Goal: Transaction & Acquisition: Purchase product/service

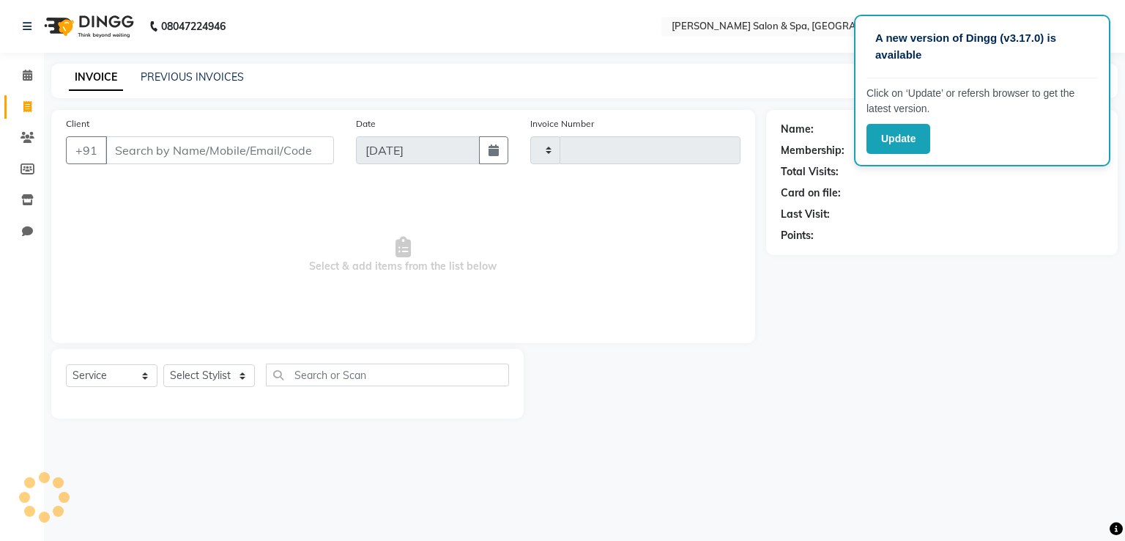
select select "service"
type input "1615"
select select "67"
click at [160, 80] on link "PREVIOUS INVOICES" at bounding box center [192, 76] width 103 height 13
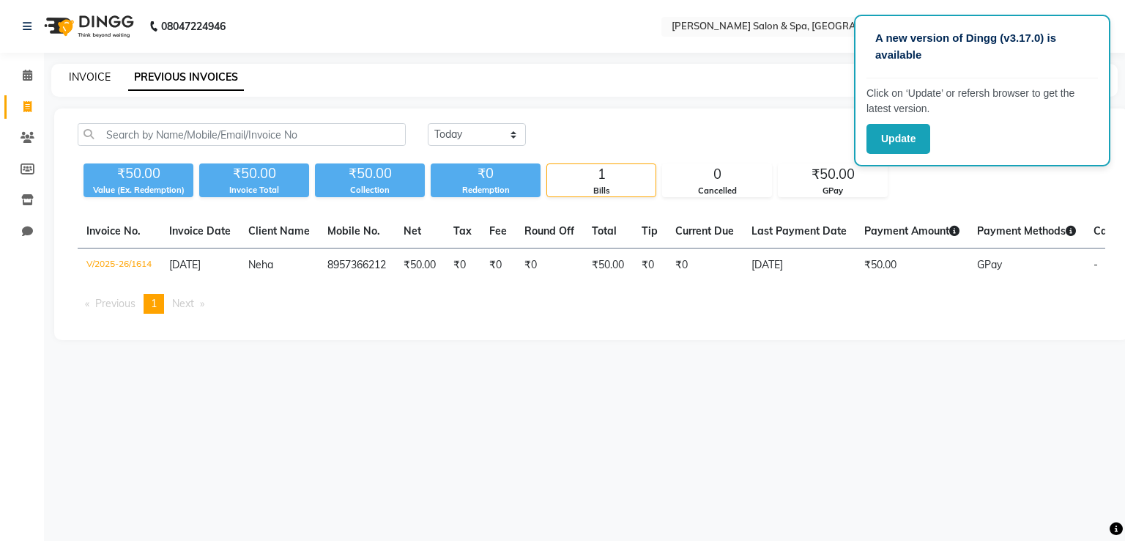
click at [92, 79] on link "INVOICE" at bounding box center [90, 76] width 42 height 13
select select "67"
select select "service"
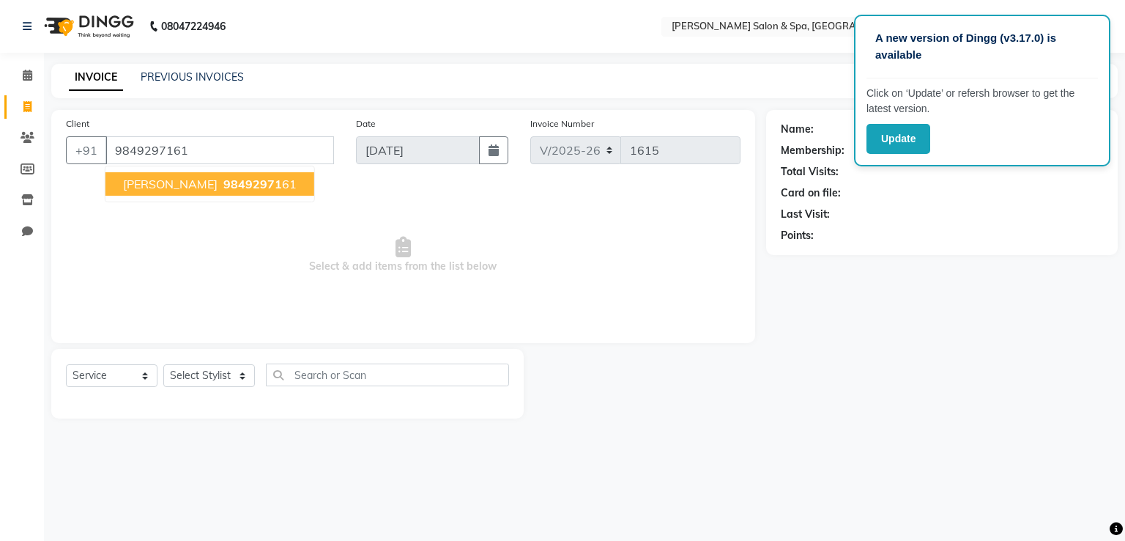
type input "9849297161"
click at [247, 185] on ngb-highlight "98492971 61" at bounding box center [259, 184] width 76 height 15
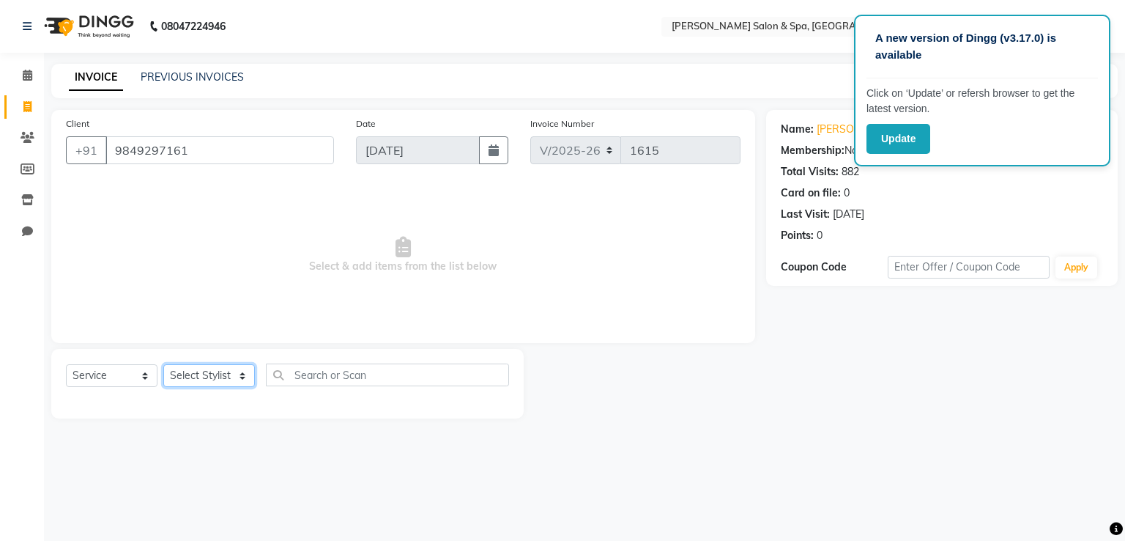
click at [230, 377] on select "Select Stylist [PERSON_NAME] Receptionist [PERSON_NAME] [PERSON_NAME]" at bounding box center [209, 375] width 92 height 23
select select "2479"
click at [163, 365] on select "Select Stylist [PERSON_NAME] Receptionist [PERSON_NAME] [PERSON_NAME]" at bounding box center [209, 375] width 92 height 23
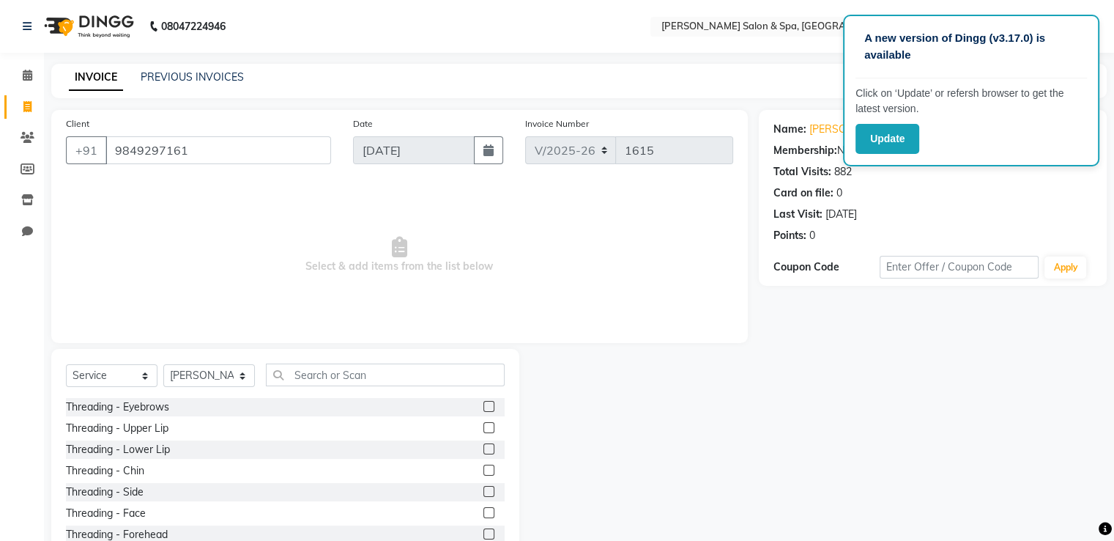
click at [484, 404] on label at bounding box center [489, 406] width 11 height 11
click at [484, 404] on input "checkbox" at bounding box center [489, 407] width 10 height 10
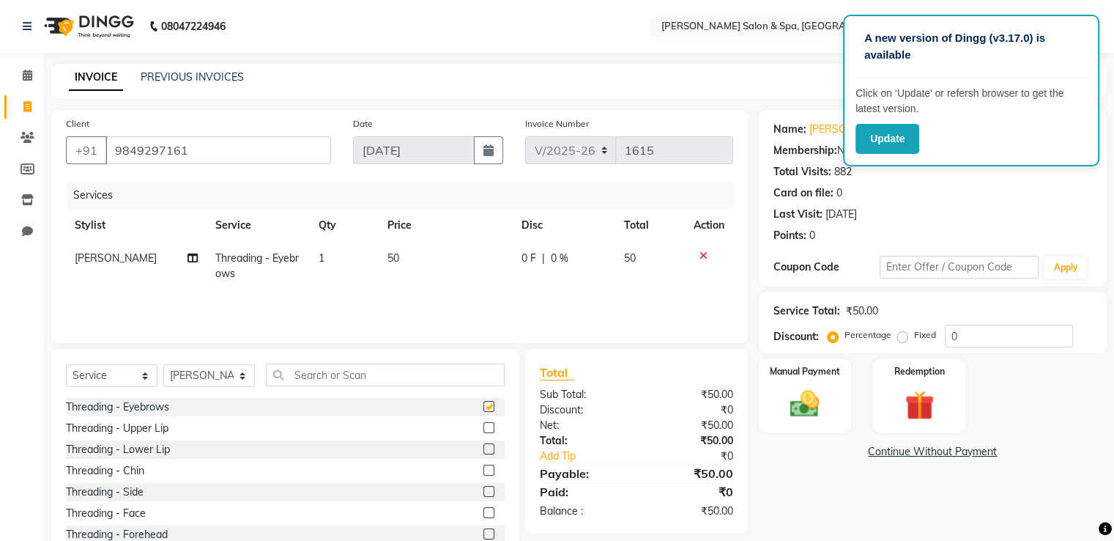
checkbox input "false"
click at [484, 427] on label at bounding box center [489, 427] width 11 height 11
click at [484, 427] on input "checkbox" at bounding box center [489, 428] width 10 height 10
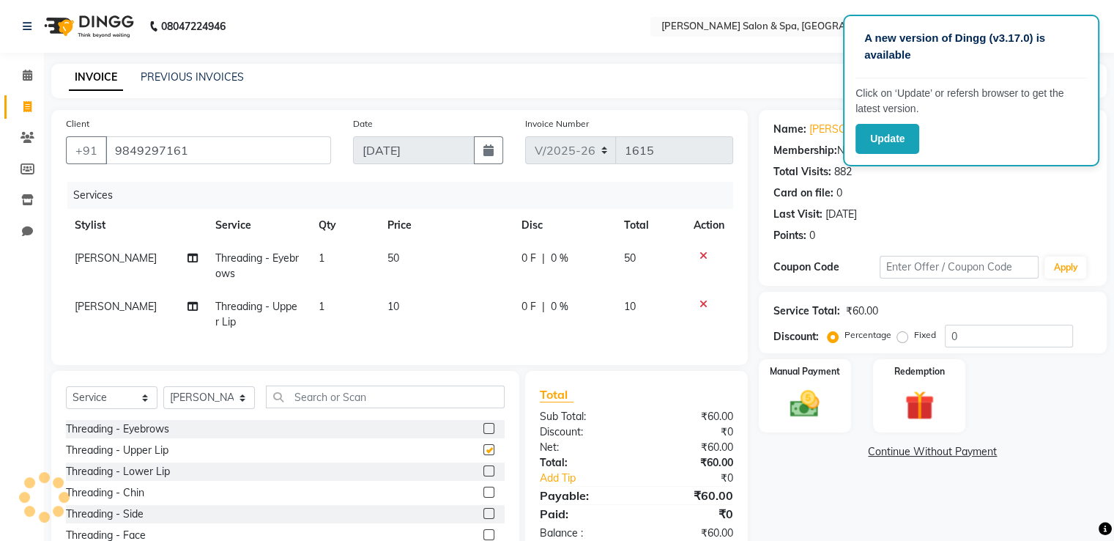
checkbox input "false"
click at [846, 391] on div "Manual Payment" at bounding box center [805, 395] width 96 height 75
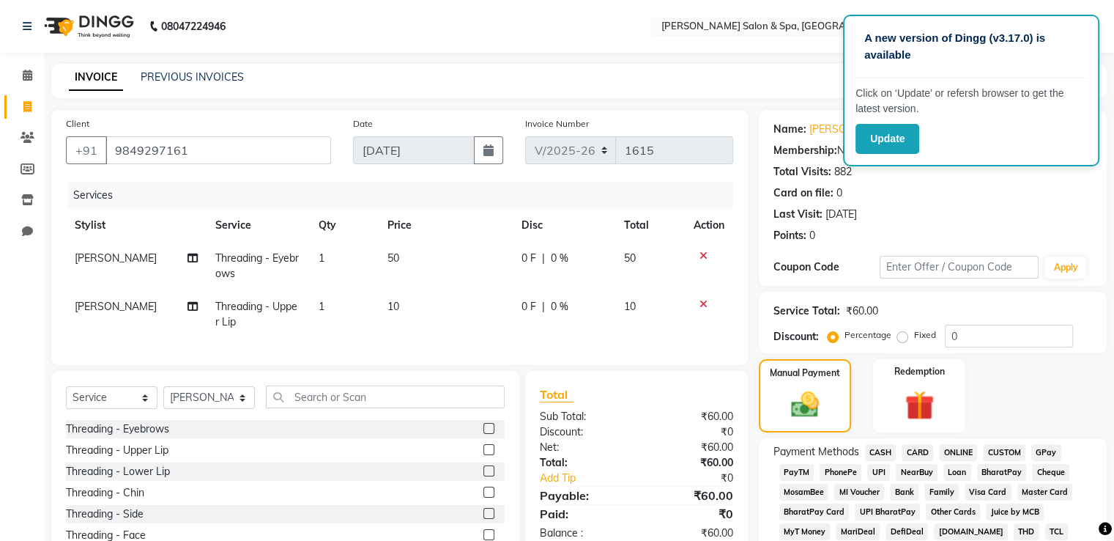
click at [1039, 454] on span "GPay" at bounding box center [1047, 452] width 30 height 17
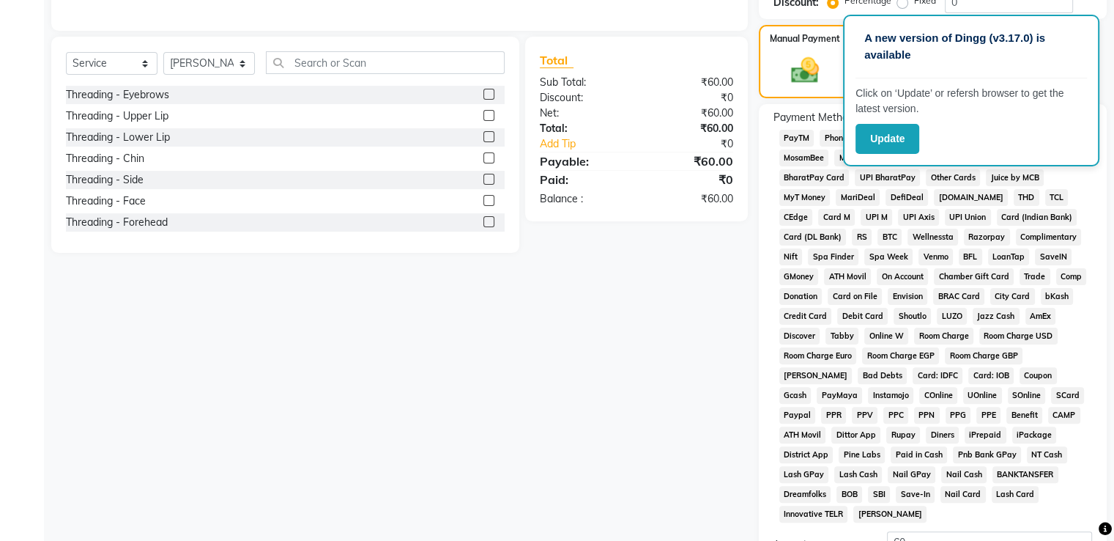
scroll to position [446, 0]
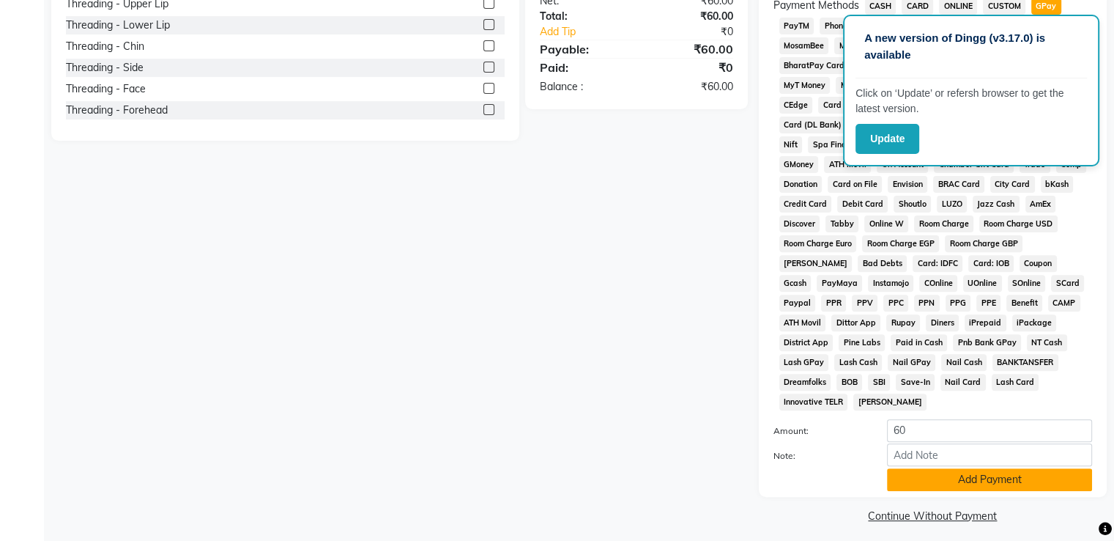
click at [1029, 474] on button "Add Payment" at bounding box center [989, 479] width 205 height 23
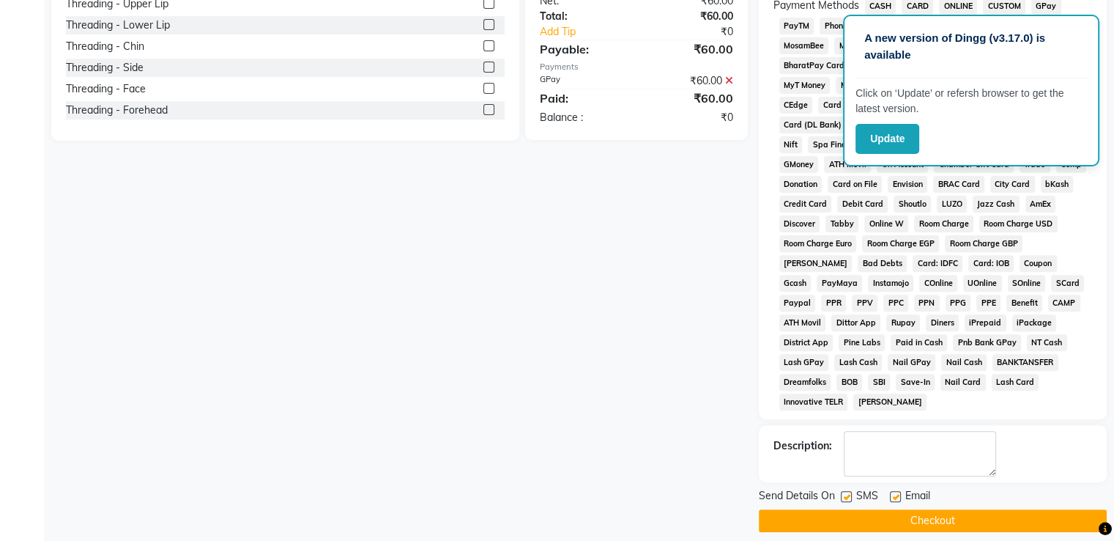
click at [1015, 509] on button "Checkout" at bounding box center [933, 520] width 348 height 23
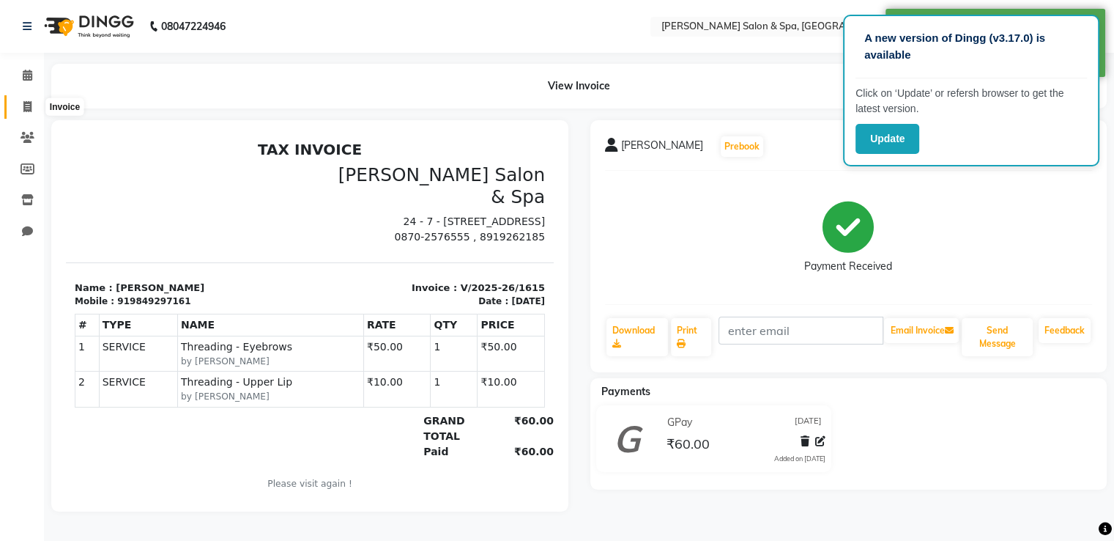
click at [21, 109] on span at bounding box center [28, 107] width 26 height 17
select select "service"
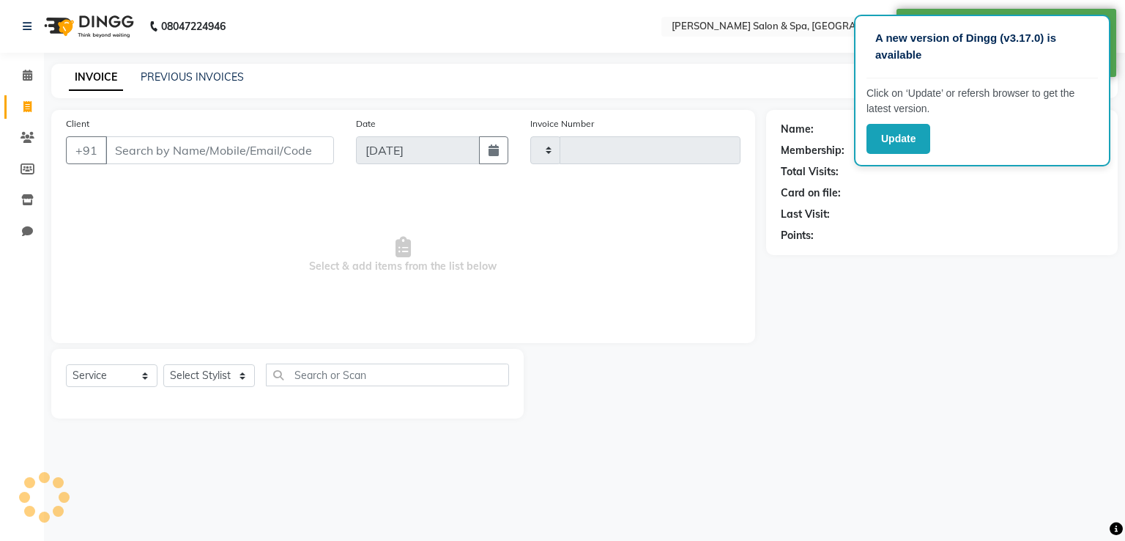
type input "1616"
select select "67"
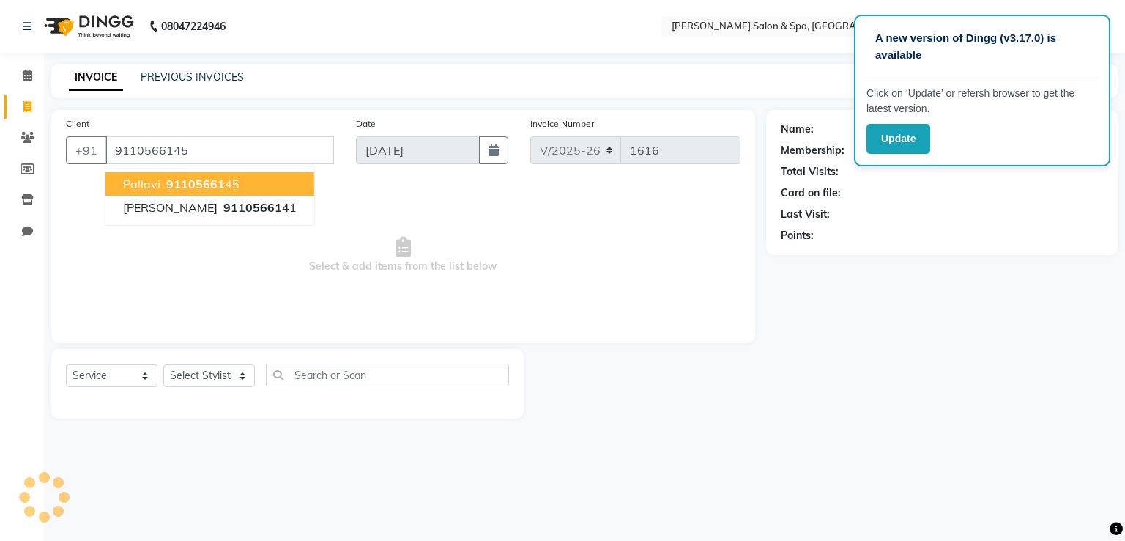
type input "9110566145"
click at [237, 188] on button "Pallavi 91105661 45" at bounding box center [210, 183] width 209 height 23
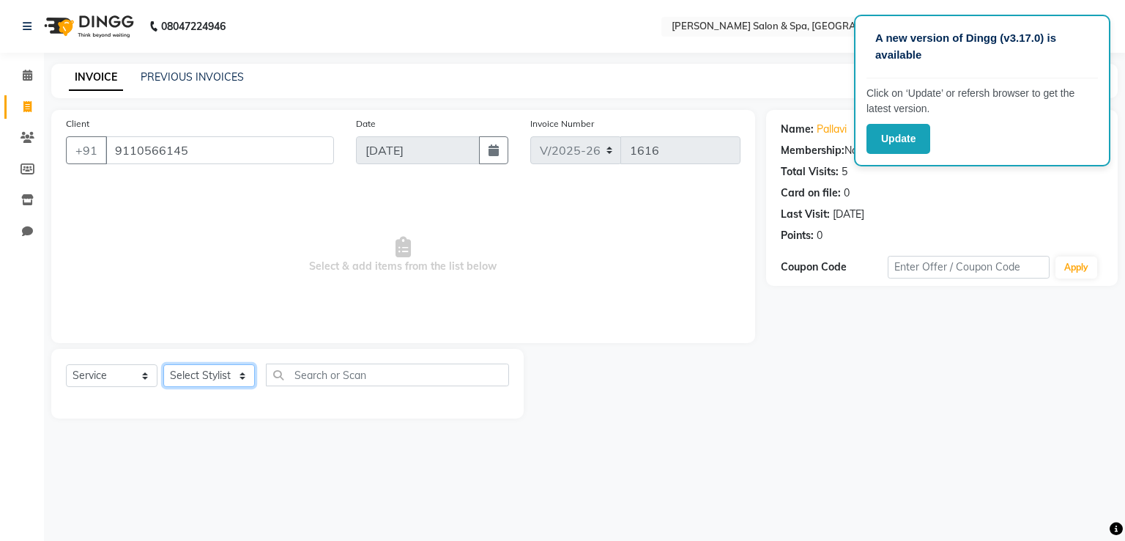
click at [208, 373] on select "Select Stylist [PERSON_NAME] Receptionist [PERSON_NAME] [PERSON_NAME]" at bounding box center [209, 375] width 92 height 23
select select "2482"
click at [163, 365] on select "Select Stylist [PERSON_NAME] Receptionist [PERSON_NAME] [PERSON_NAME]" at bounding box center [209, 375] width 92 height 23
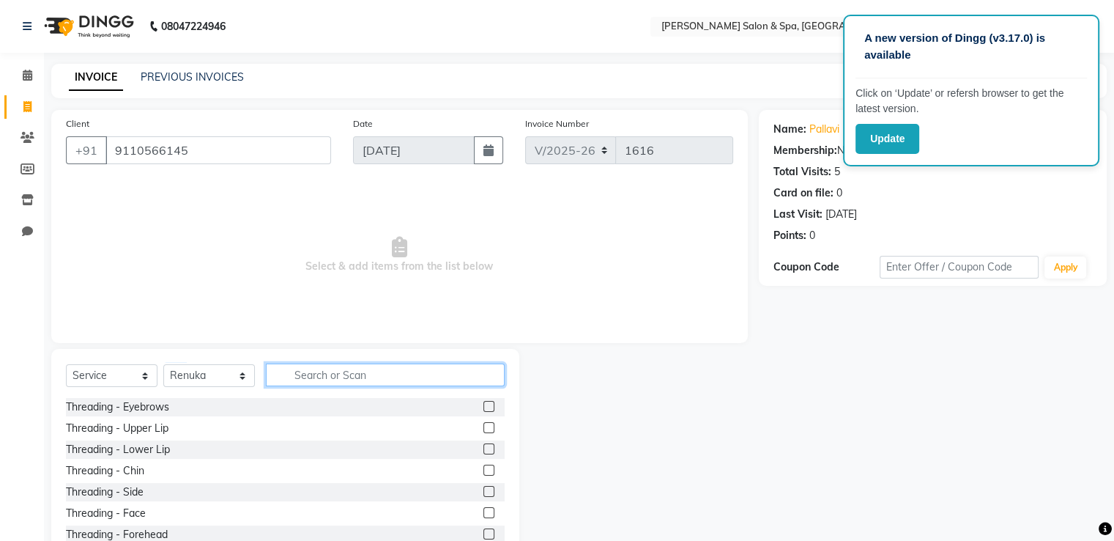
click at [404, 374] on input "text" at bounding box center [385, 374] width 239 height 23
type input "PED"
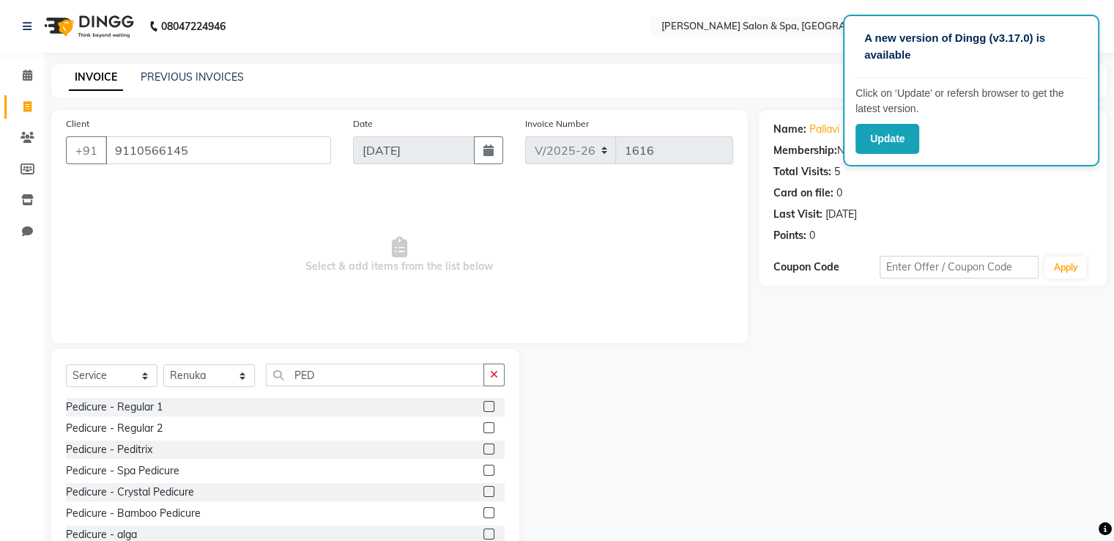
click at [484, 426] on label at bounding box center [489, 427] width 11 height 11
click at [484, 426] on input "checkbox" at bounding box center [489, 428] width 10 height 10
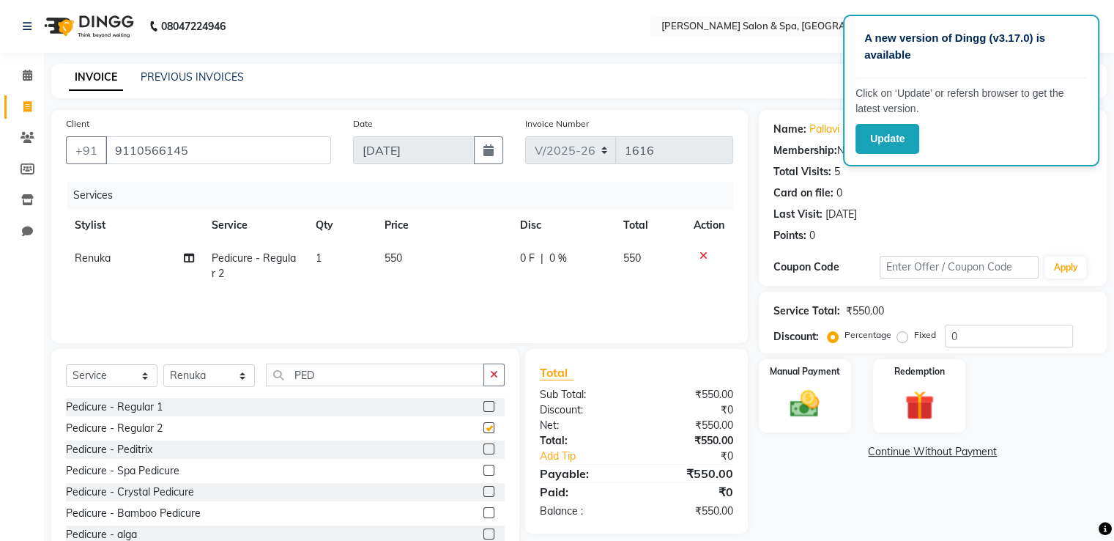
checkbox input "false"
click at [808, 382] on div "Manual Payment" at bounding box center [805, 395] width 96 height 75
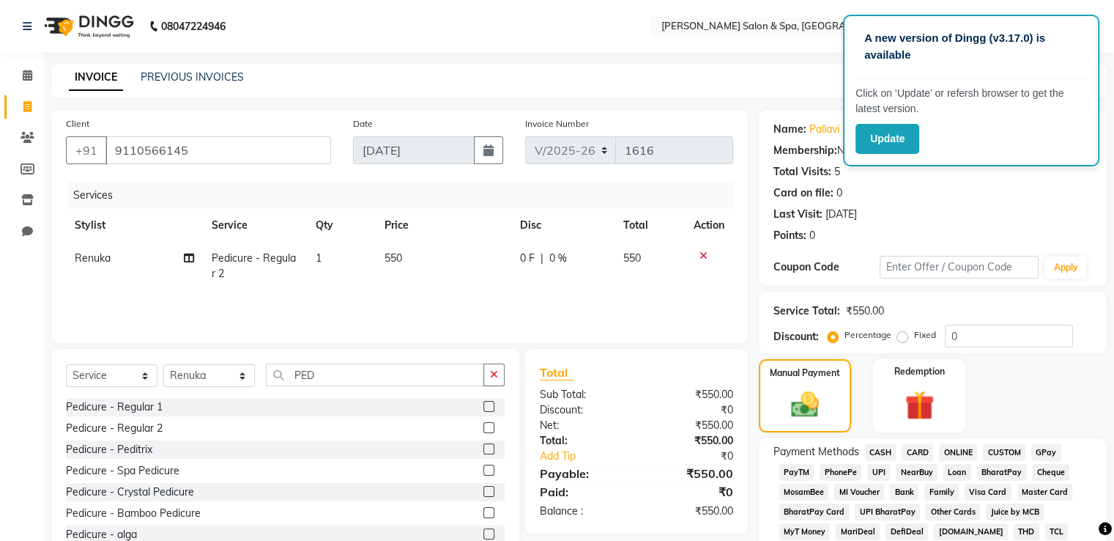
click at [1036, 451] on span "GPay" at bounding box center [1047, 452] width 30 height 17
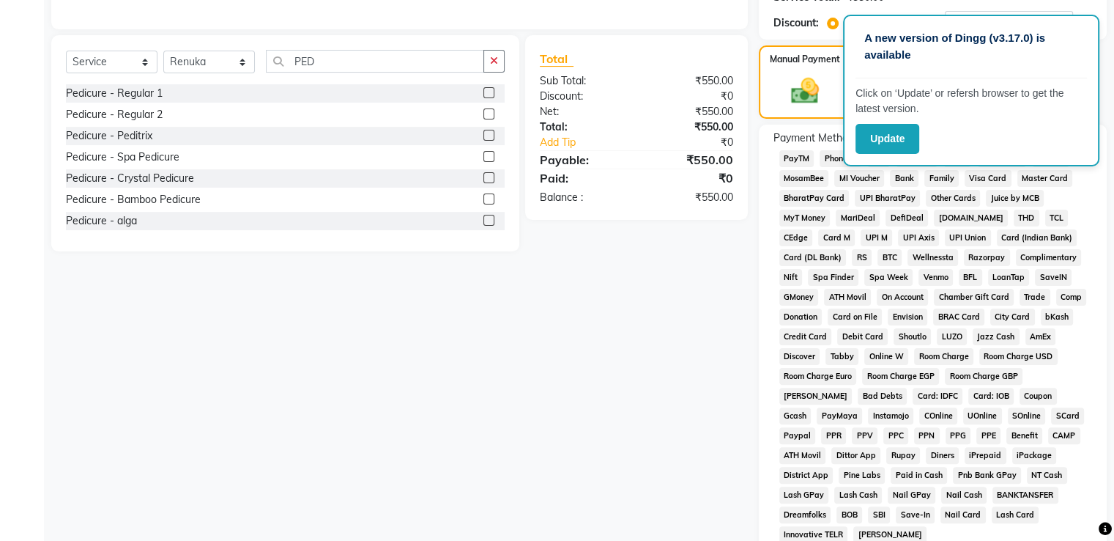
scroll to position [446, 0]
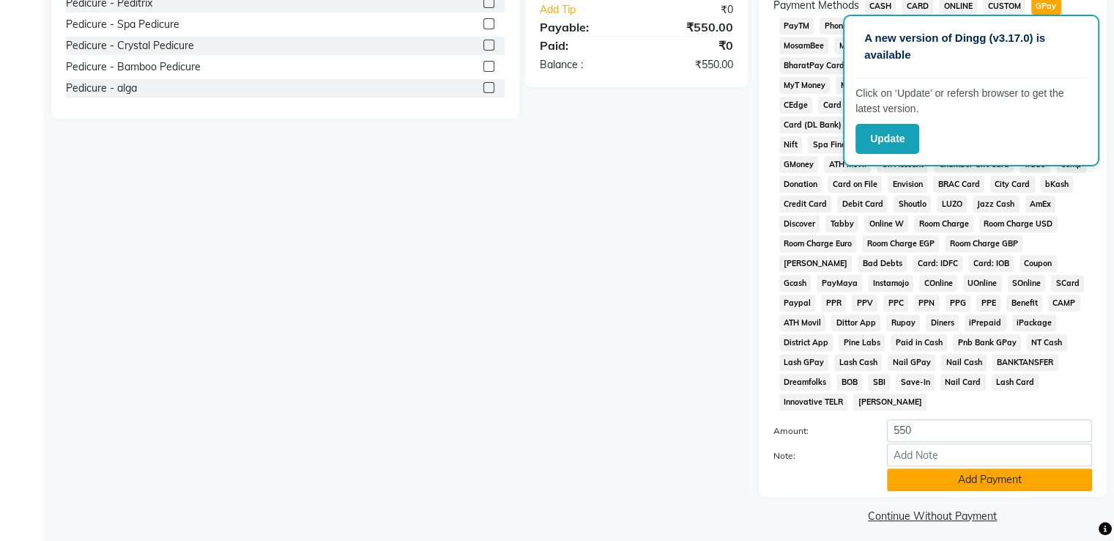
click at [1026, 478] on button "Add Payment" at bounding box center [989, 479] width 205 height 23
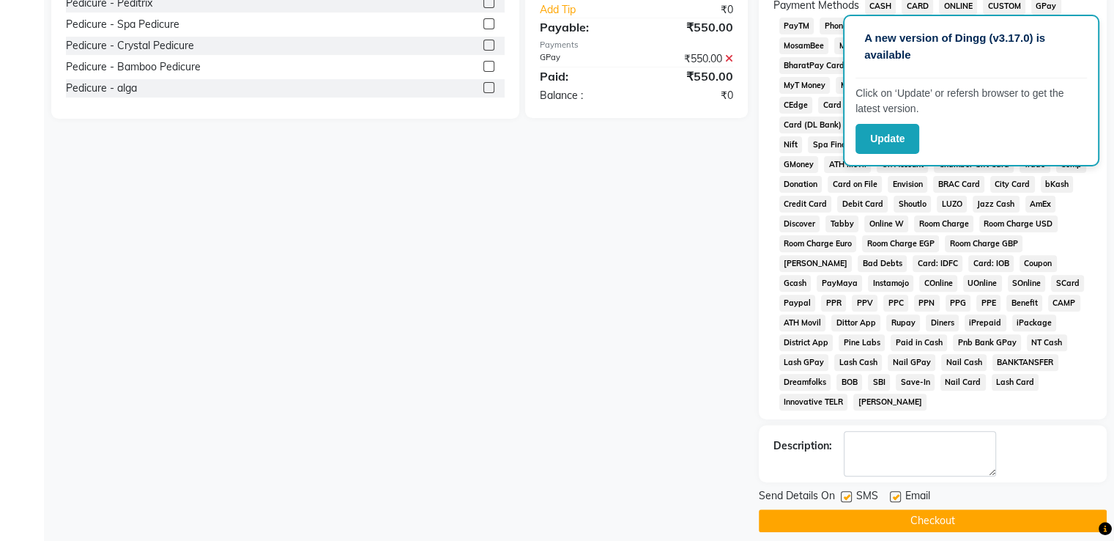
click at [993, 513] on button "Checkout" at bounding box center [933, 520] width 348 height 23
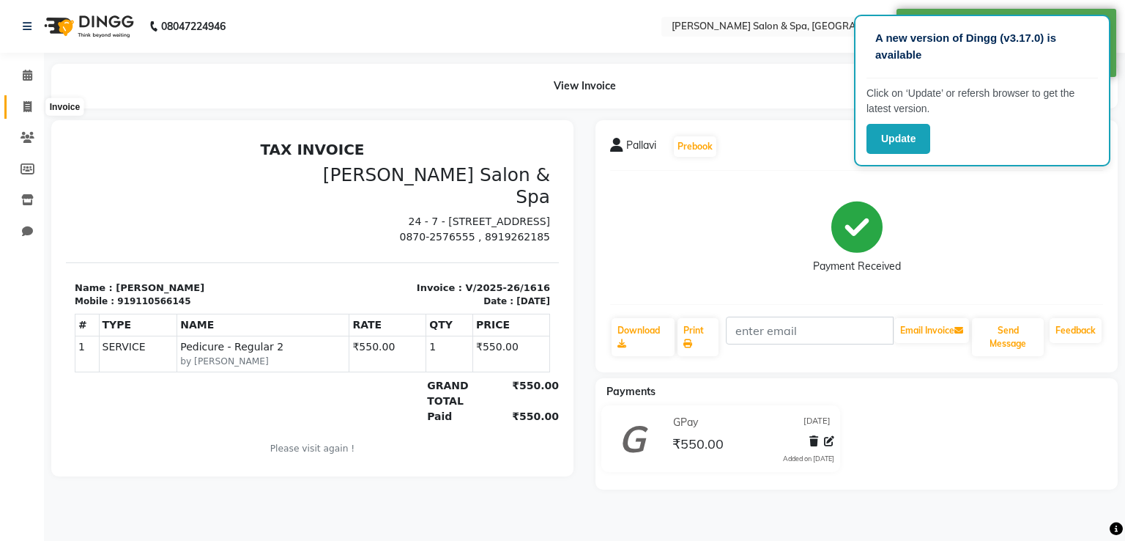
click at [23, 105] on icon at bounding box center [27, 106] width 8 height 11
select select "service"
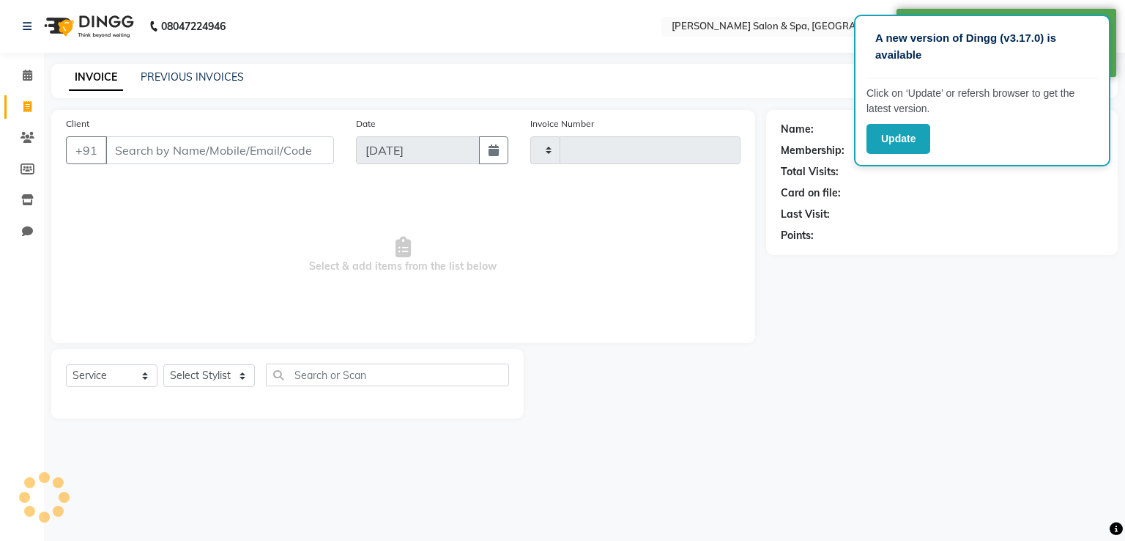
type input "1617"
select select "67"
click at [222, 376] on select "Select Stylist [PERSON_NAME] Receptionist [PERSON_NAME] [PERSON_NAME]" at bounding box center [209, 375] width 92 height 23
select select "39404"
click at [163, 365] on select "Select Stylist [PERSON_NAME] Receptionist [PERSON_NAME] [PERSON_NAME]" at bounding box center [209, 375] width 92 height 23
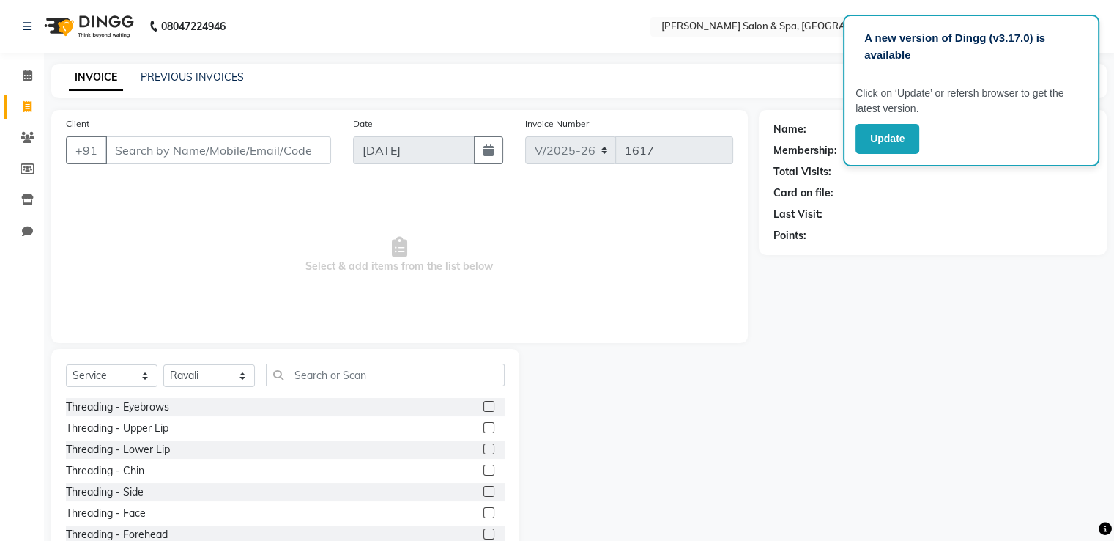
click at [484, 407] on label at bounding box center [489, 406] width 11 height 11
click at [484, 407] on input "checkbox" at bounding box center [489, 407] width 10 height 10
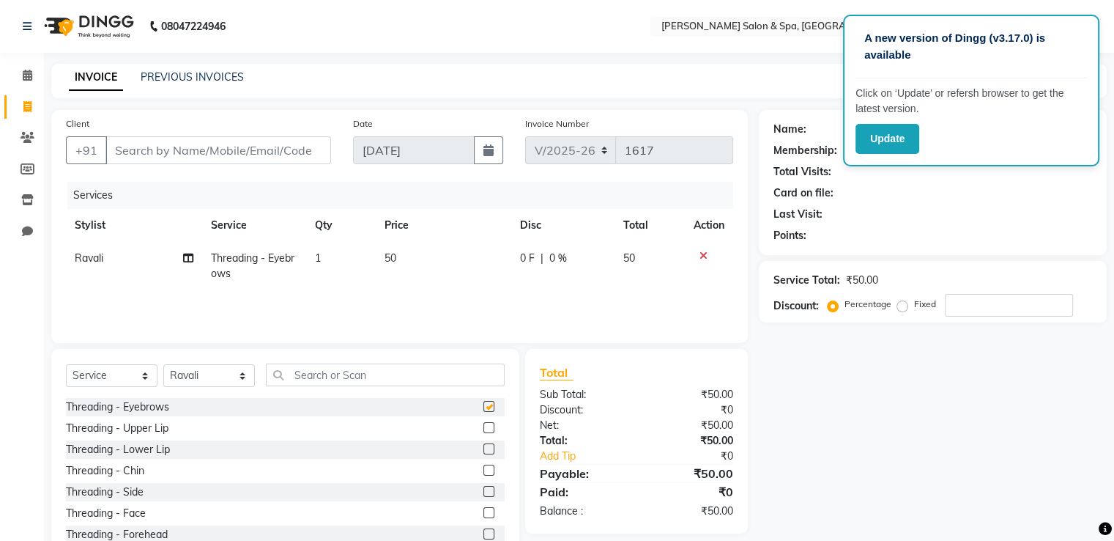
checkbox input "false"
click at [275, 146] on input "Client" at bounding box center [219, 150] width 226 height 28
type input "7"
type input "0"
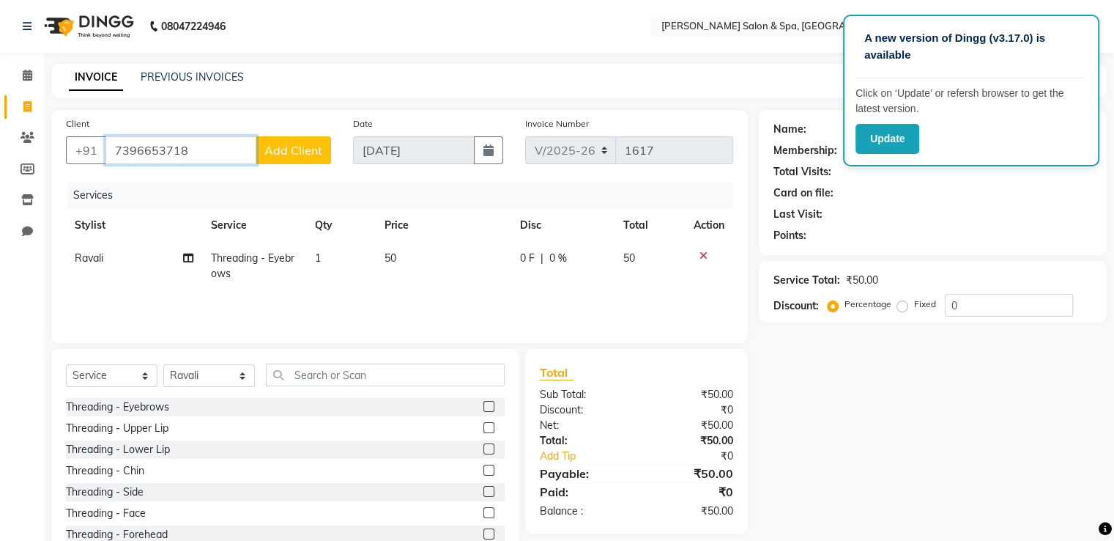
type input "7396653718"
click at [275, 152] on span "Add Client" at bounding box center [293, 150] width 58 height 15
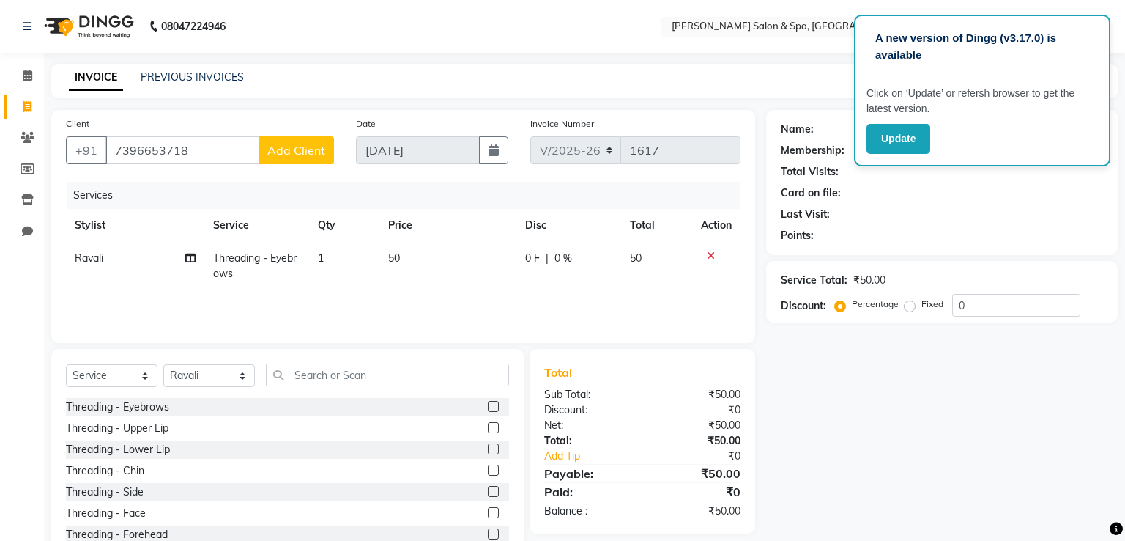
select select "36"
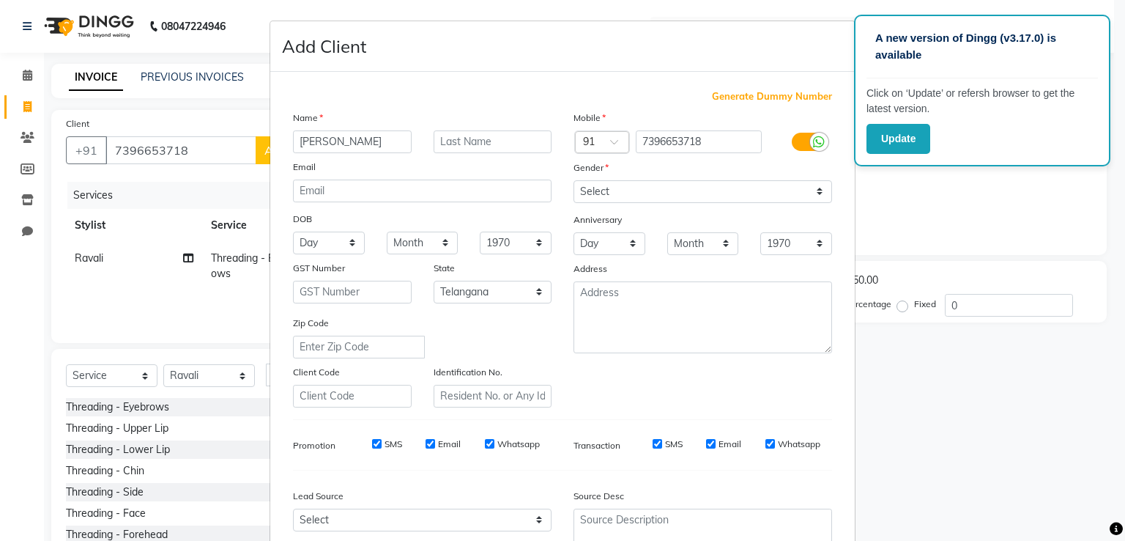
type input "[PERSON_NAME]"
click at [618, 191] on select "Select [DEMOGRAPHIC_DATA] [DEMOGRAPHIC_DATA] Other Prefer Not To Say" at bounding box center [703, 191] width 259 height 23
select select "[DEMOGRAPHIC_DATA]"
click at [574, 181] on select "Select [DEMOGRAPHIC_DATA] [DEMOGRAPHIC_DATA] Other Prefer Not To Say" at bounding box center [703, 191] width 259 height 23
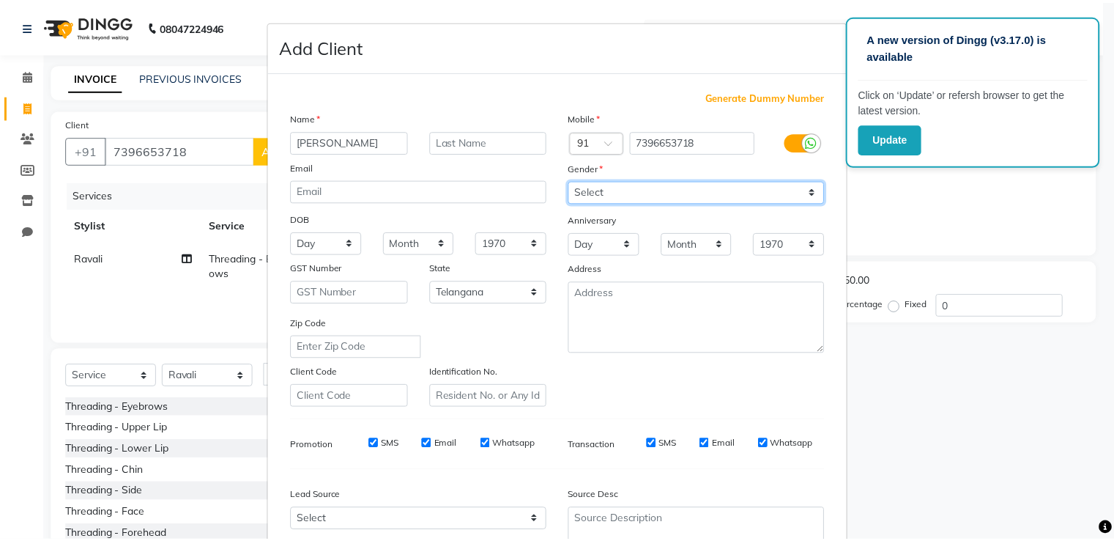
scroll to position [143, 0]
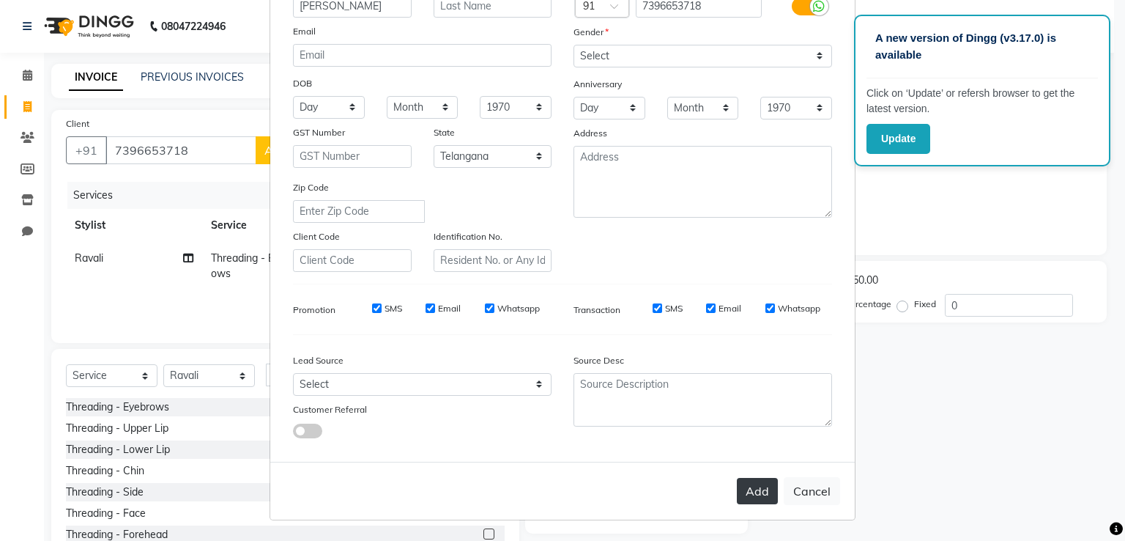
click at [756, 495] on button "Add" at bounding box center [757, 491] width 41 height 26
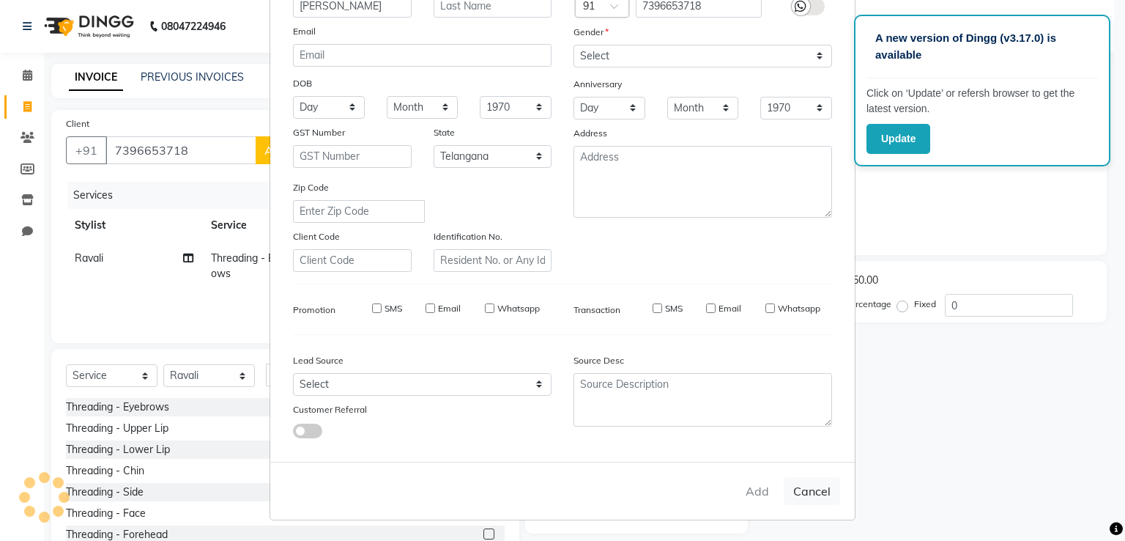
select select
select select "null"
select select
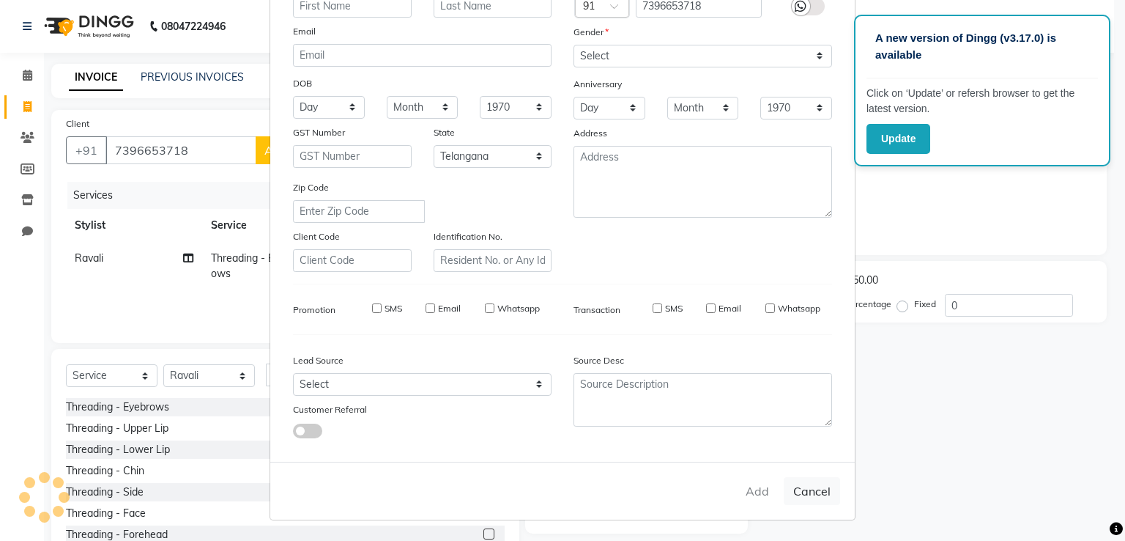
select select
checkbox input "false"
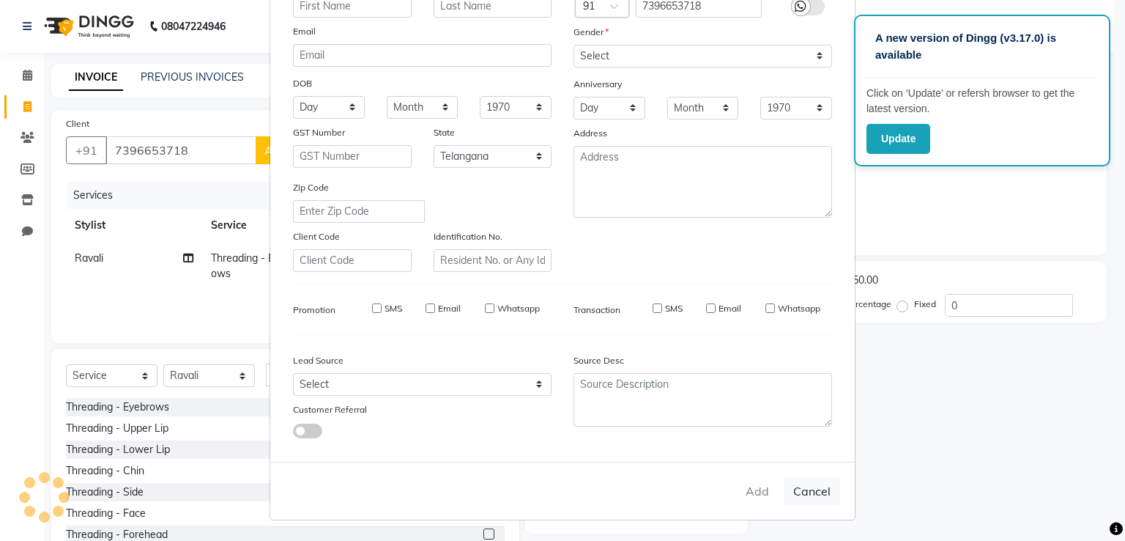
checkbox input "false"
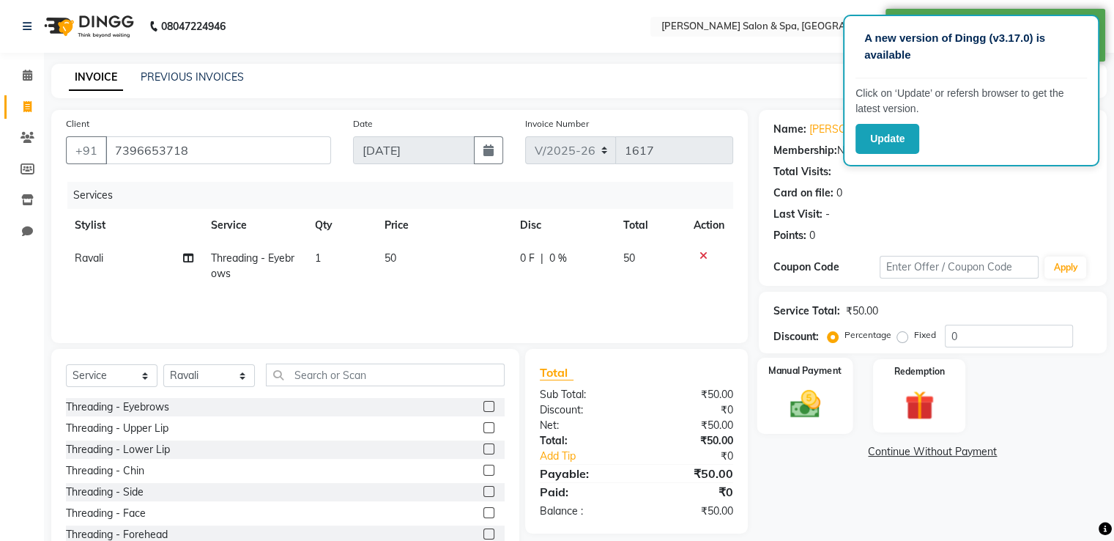
click at [800, 404] on img at bounding box center [804, 404] width 49 height 35
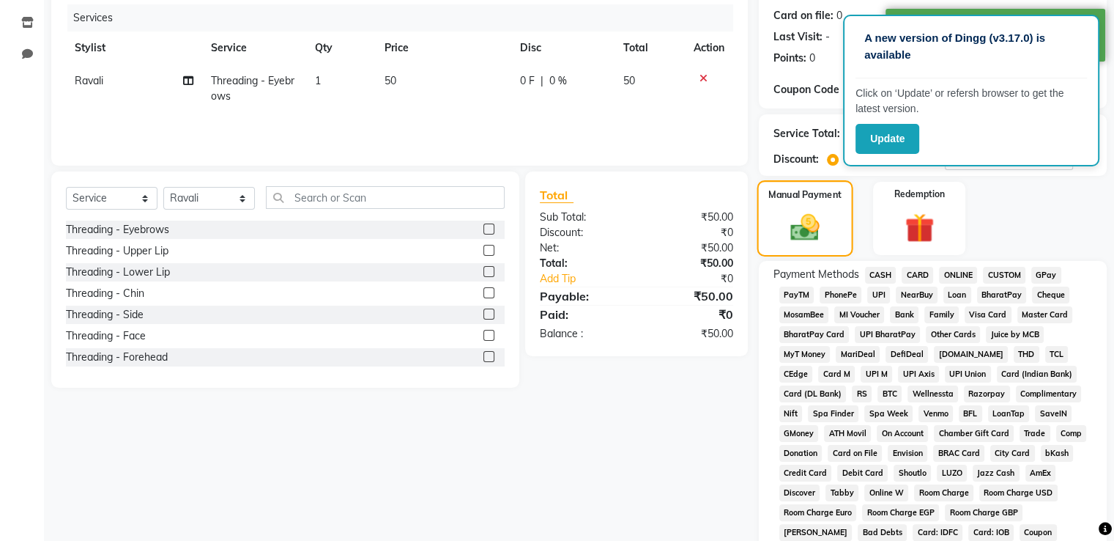
scroll to position [178, 0]
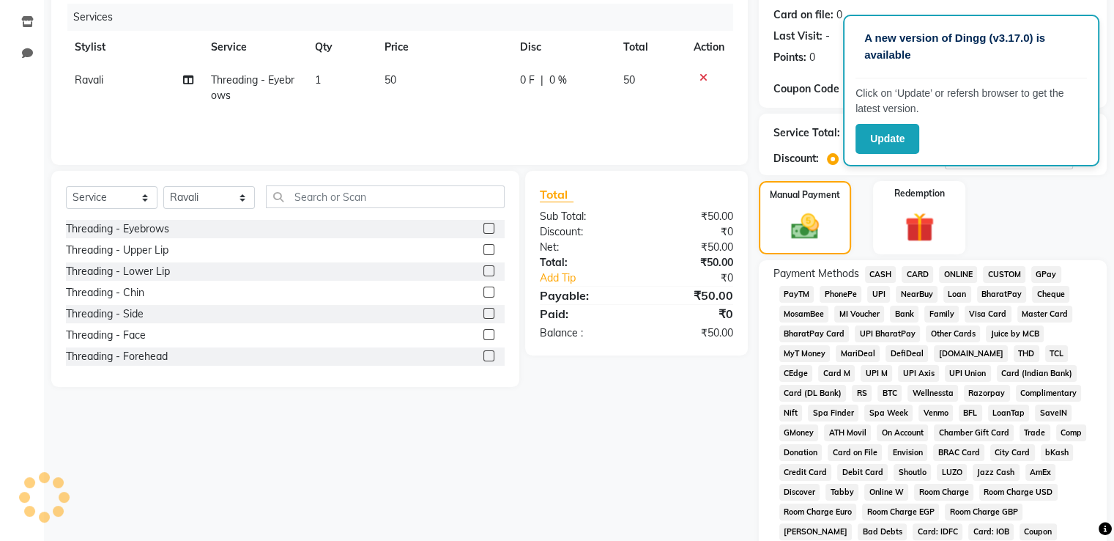
click at [1043, 277] on span "GPay" at bounding box center [1047, 274] width 30 height 17
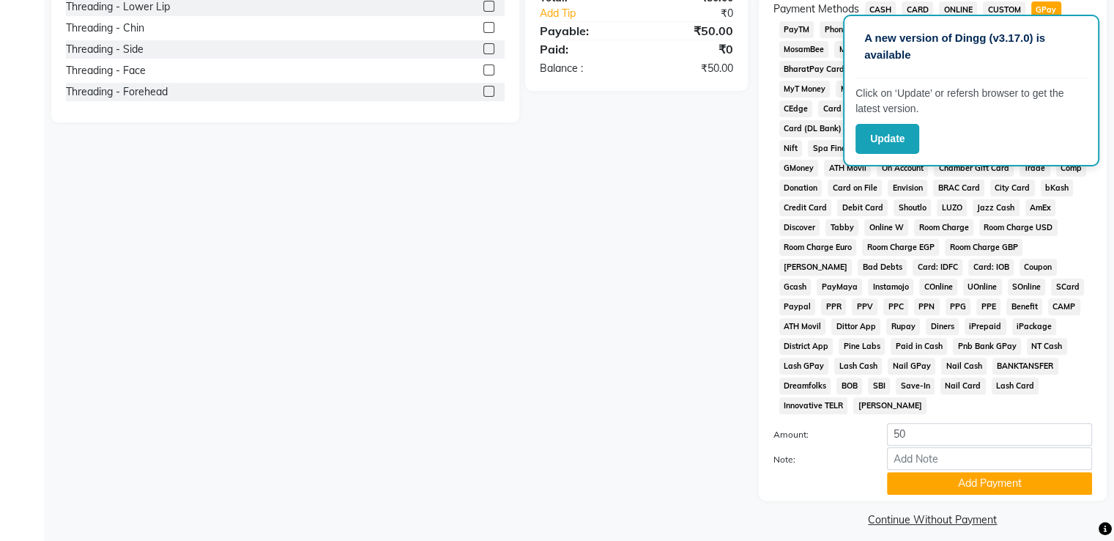
scroll to position [445, 0]
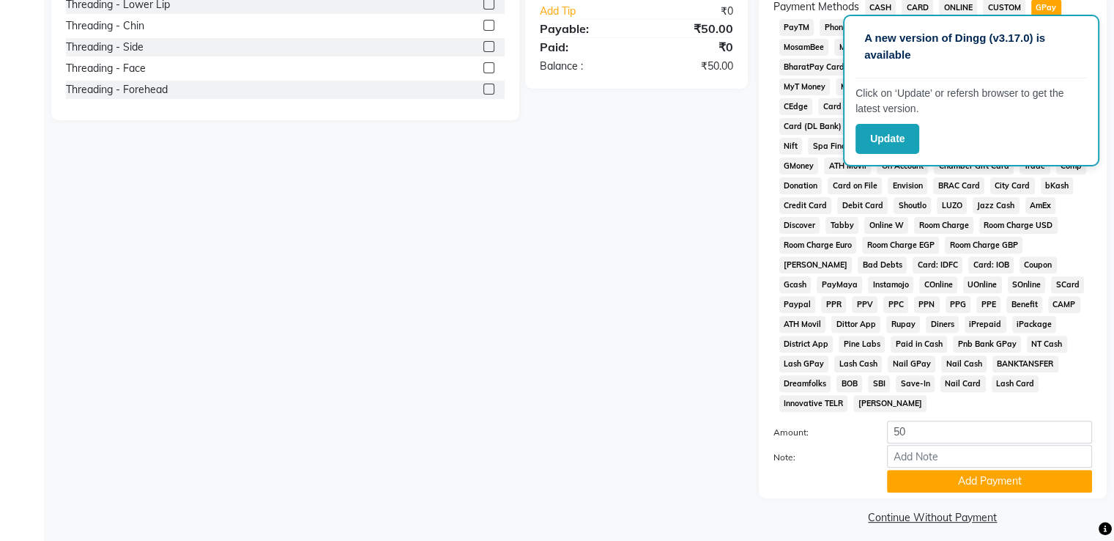
click at [484, 87] on label at bounding box center [489, 89] width 11 height 11
click at [484, 87] on input "checkbox" at bounding box center [489, 90] width 10 height 10
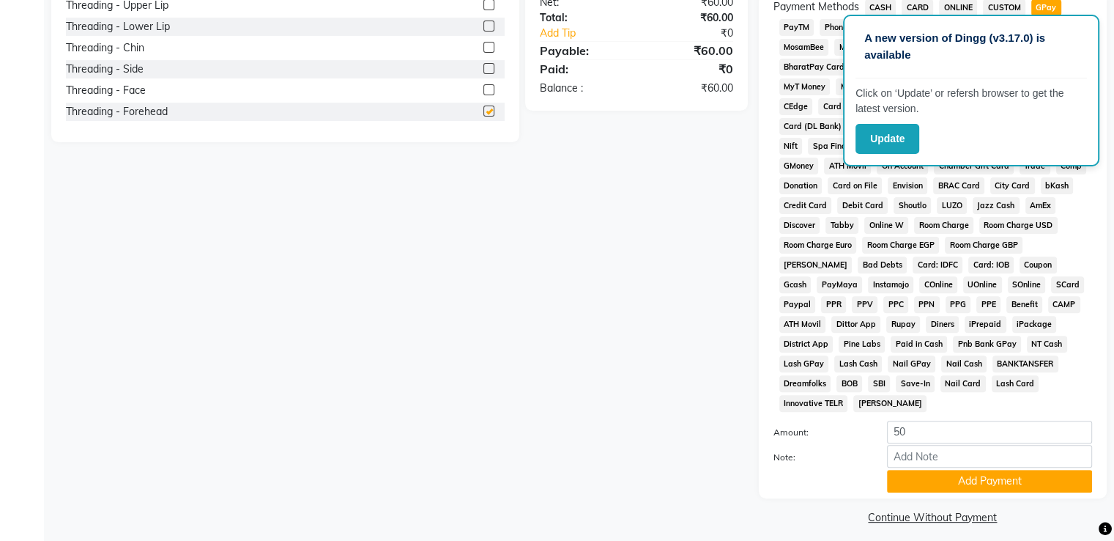
checkbox input "false"
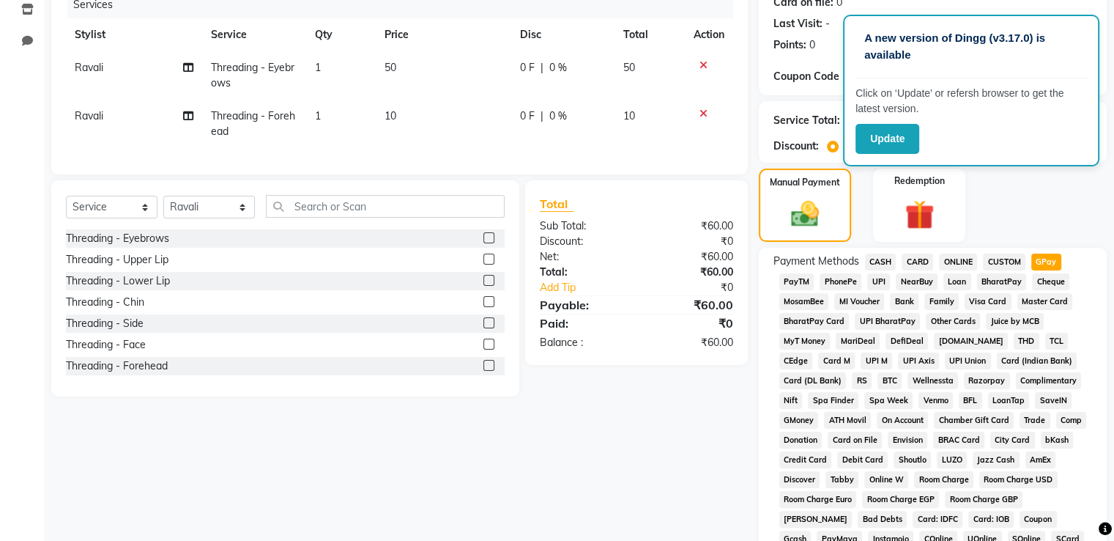
scroll to position [190, 0]
click at [1042, 266] on span "GPay" at bounding box center [1047, 262] width 30 height 17
type input "60"
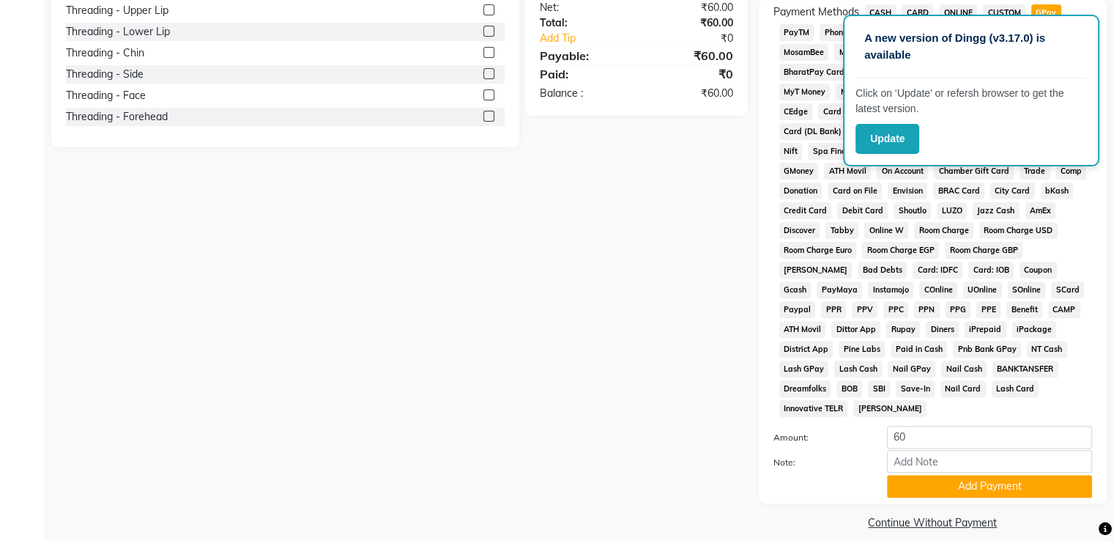
scroll to position [446, 0]
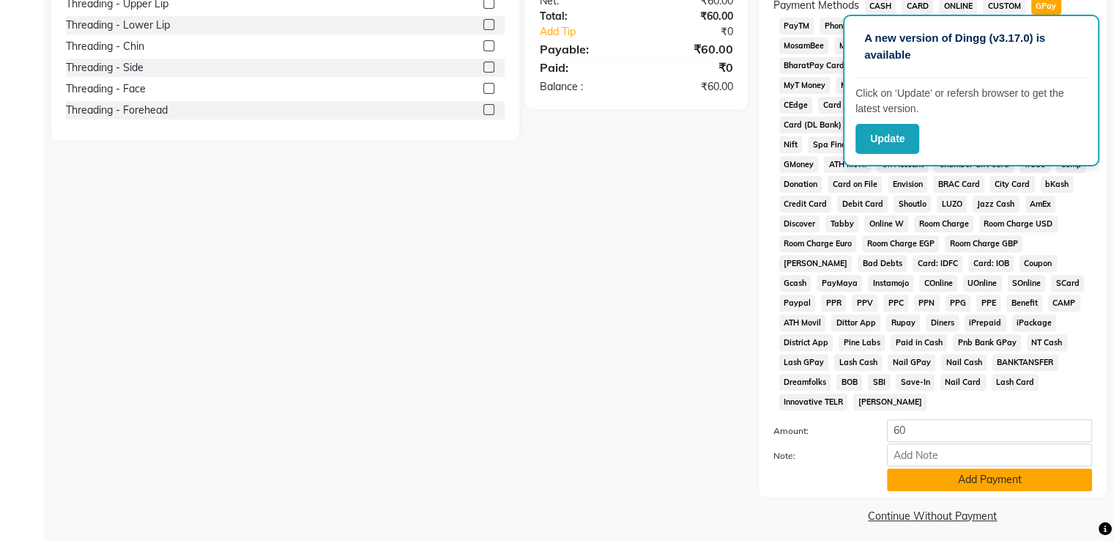
click at [993, 472] on button "Add Payment" at bounding box center [989, 479] width 205 height 23
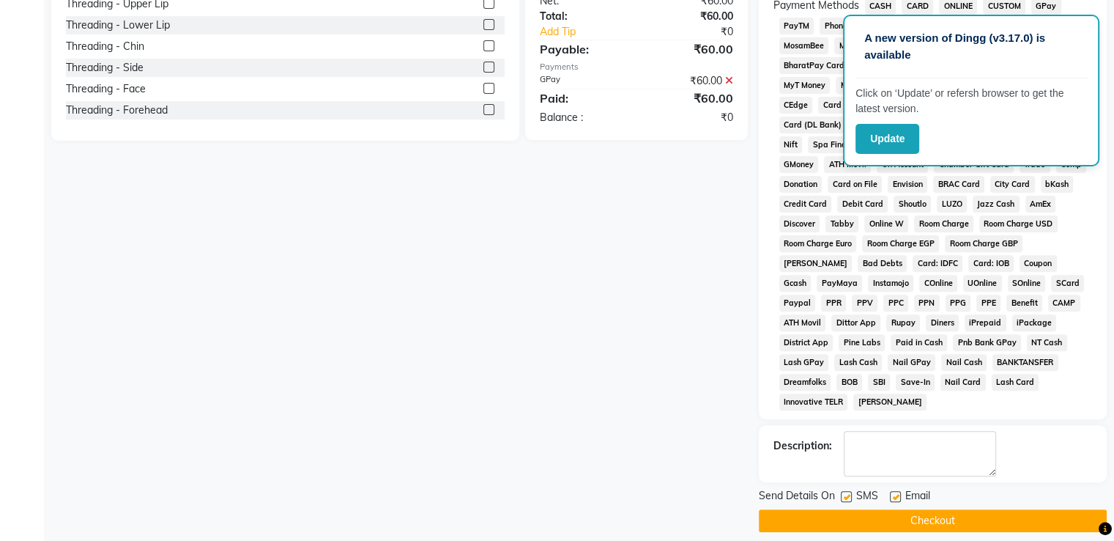
click at [991, 509] on button "Checkout" at bounding box center [933, 520] width 348 height 23
